Goal: Task Accomplishment & Management: Use online tool/utility

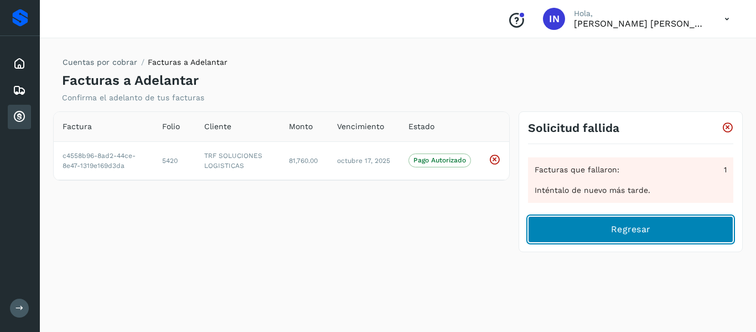
click at [639, 229] on span "Regresar" at bounding box center [630, 229] width 39 height 12
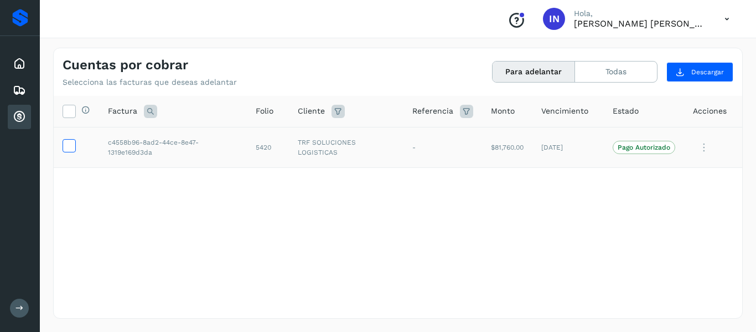
click at [70, 140] on icon at bounding box center [69, 145] width 12 height 12
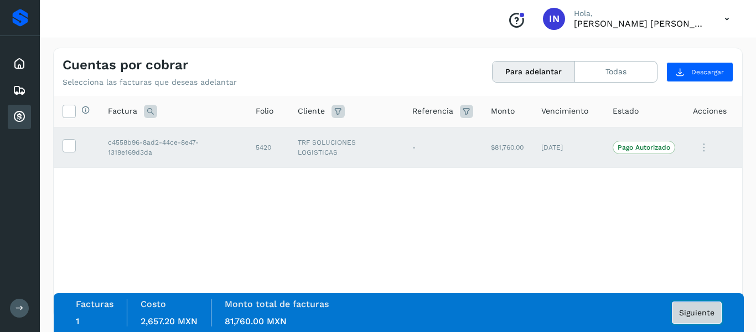
click at [687, 314] on span "Siguiente" at bounding box center [696, 312] width 35 height 8
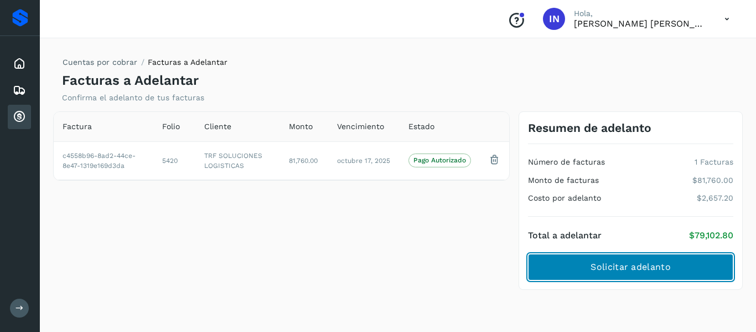
click at [646, 267] on span "Solicitar adelanto" at bounding box center [631, 267] width 80 height 12
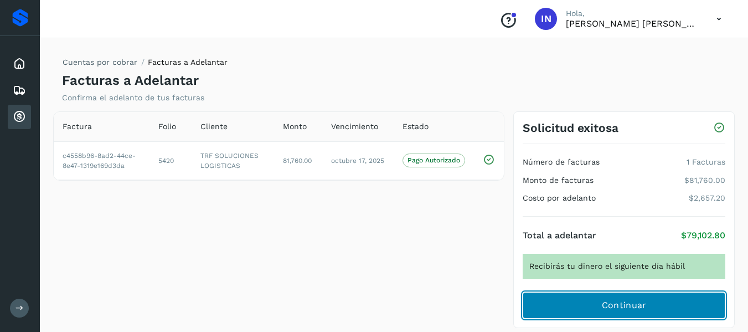
click at [616, 303] on span "Continuar" at bounding box center [624, 305] width 45 height 12
